Goal: Information Seeking & Learning: Learn about a topic

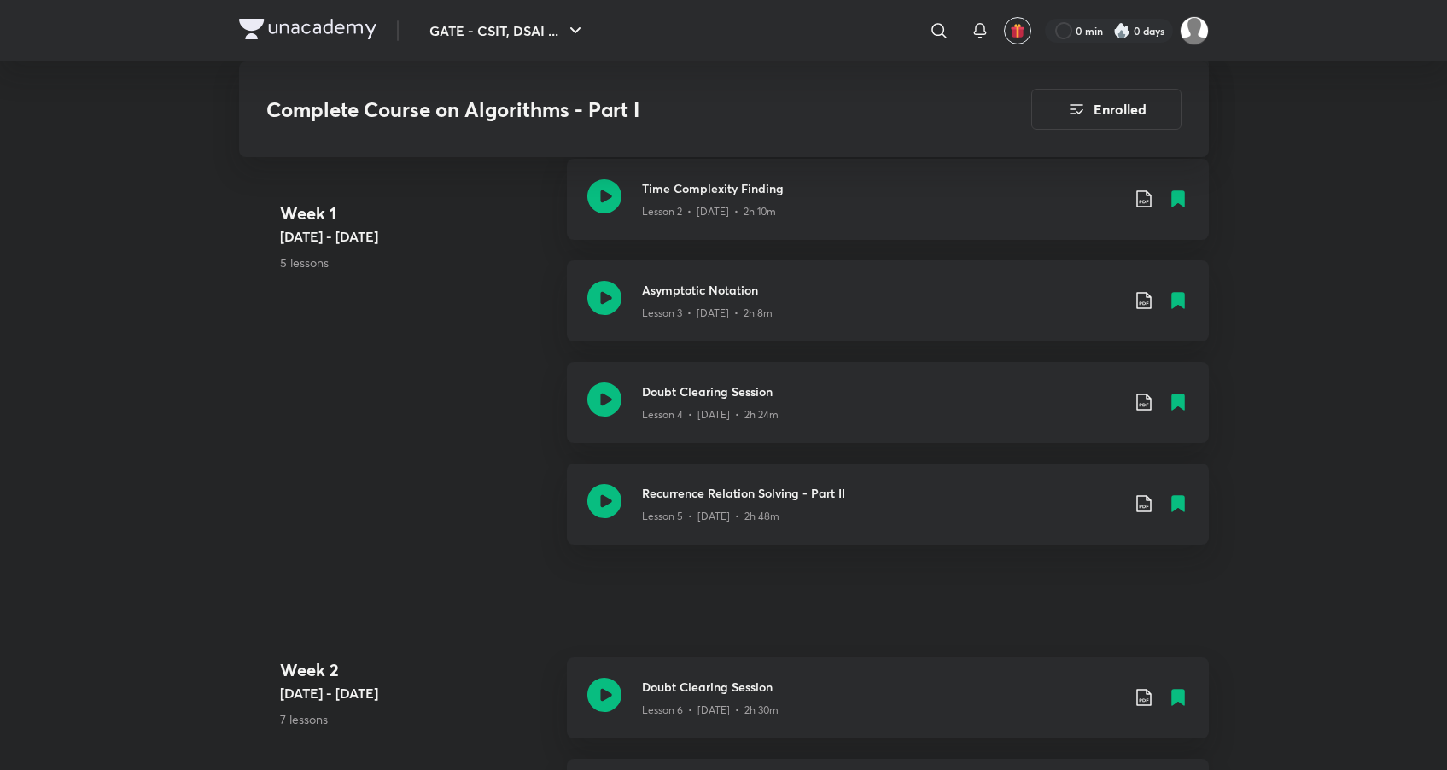
scroll to position [817, 0]
click at [783, 401] on div "Lesson 4 • [DATE] • 2h 24m" at bounding box center [881, 411] width 478 height 22
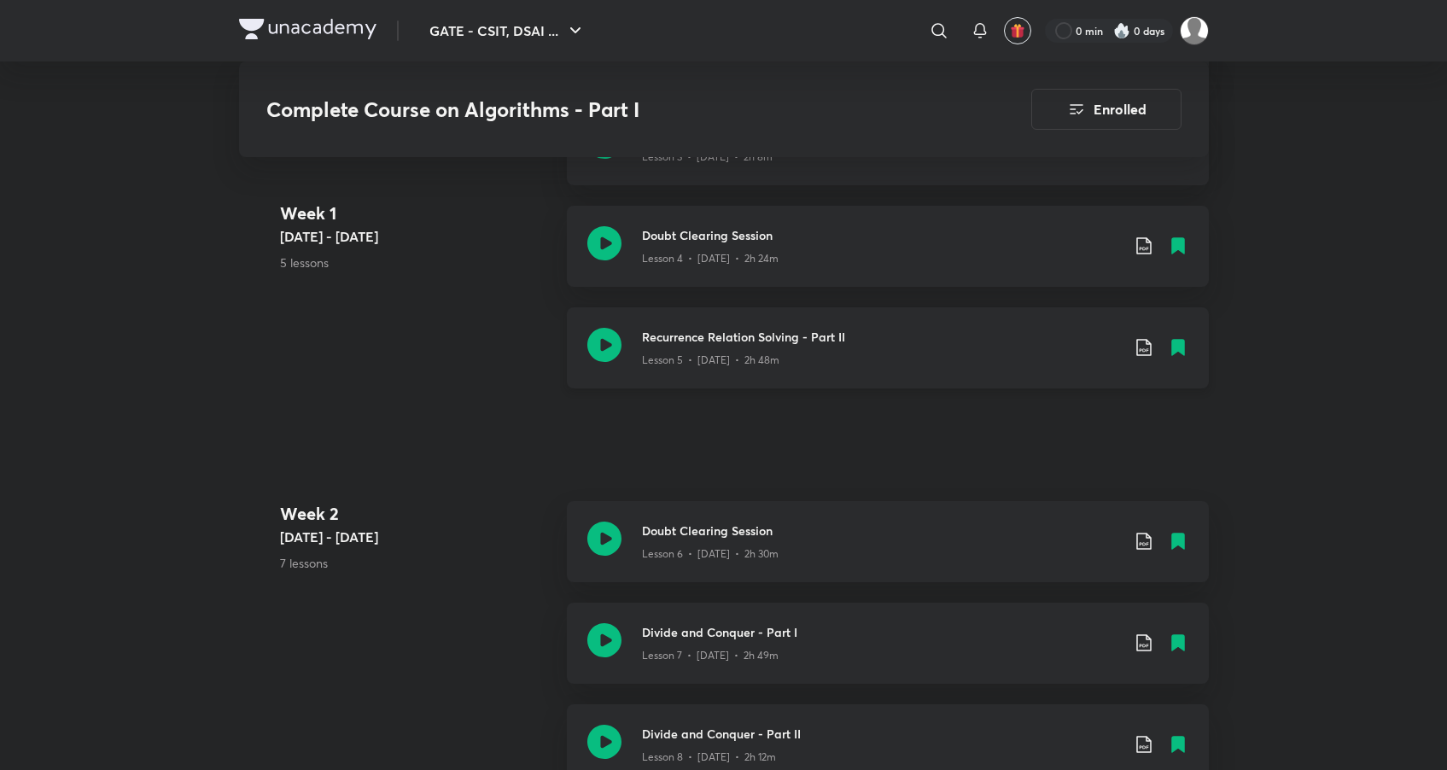
scroll to position [972, 0]
click at [722, 347] on div "Lesson 5 • [DATE] • 2h 48m" at bounding box center [881, 358] width 478 height 22
